Goal: Find contact information: Find contact information

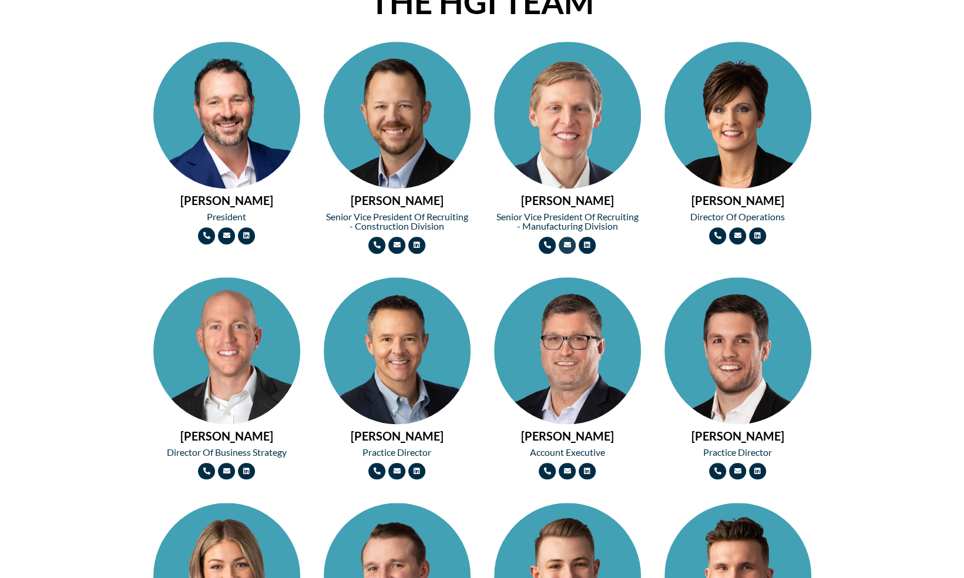
scroll to position [470, 0]
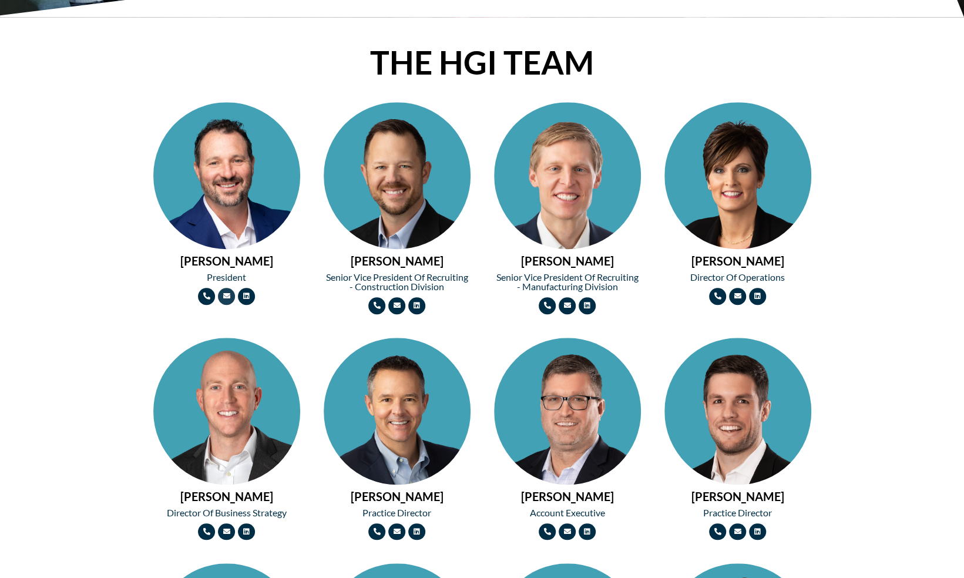
click at [223, 296] on icon at bounding box center [226, 296] width 7 height 7
click at [223, 186] on img at bounding box center [226, 212] width 147 height 220
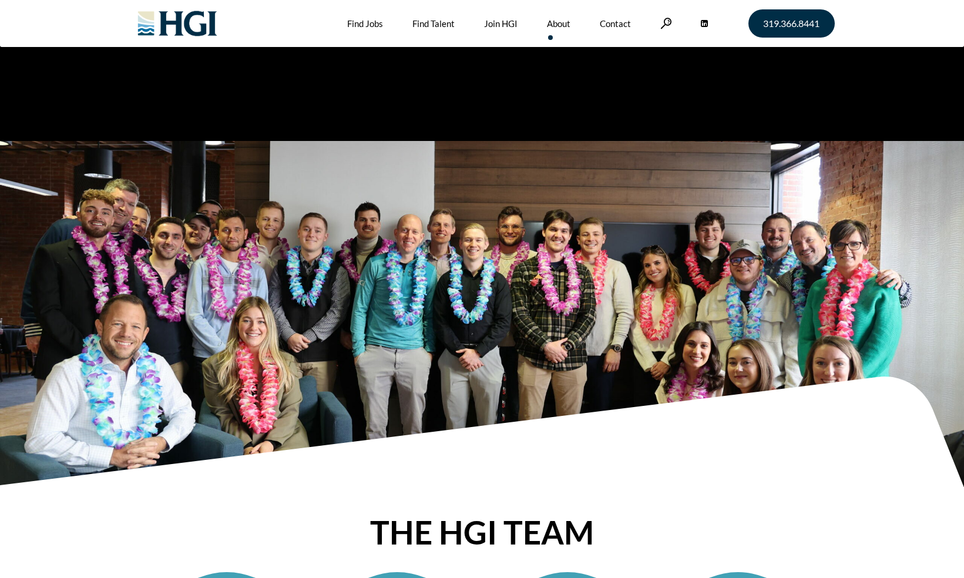
scroll to position [470, 0]
